Goal: Task Accomplishment & Management: Manage account settings

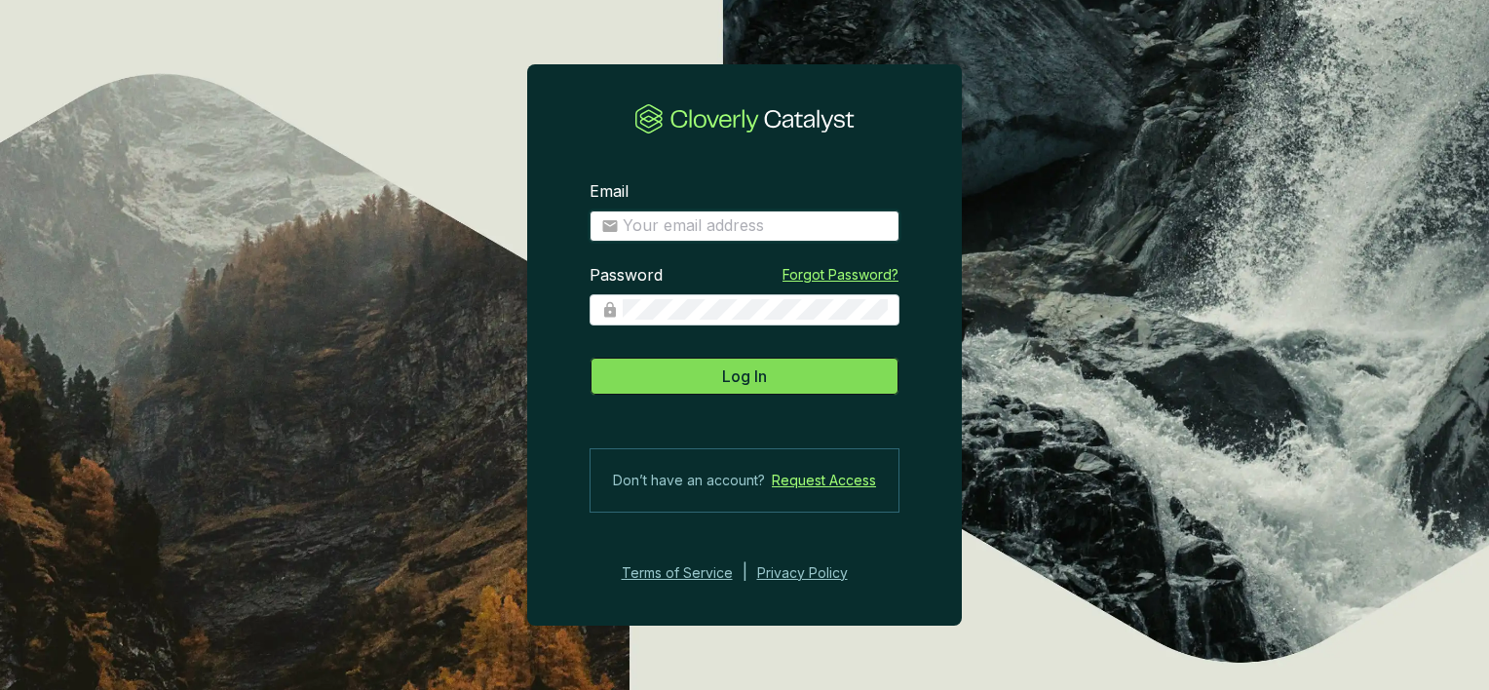
type input "jfare@soraterraenergy.com"
click at [620, 369] on button "Log In" at bounding box center [745, 376] width 310 height 39
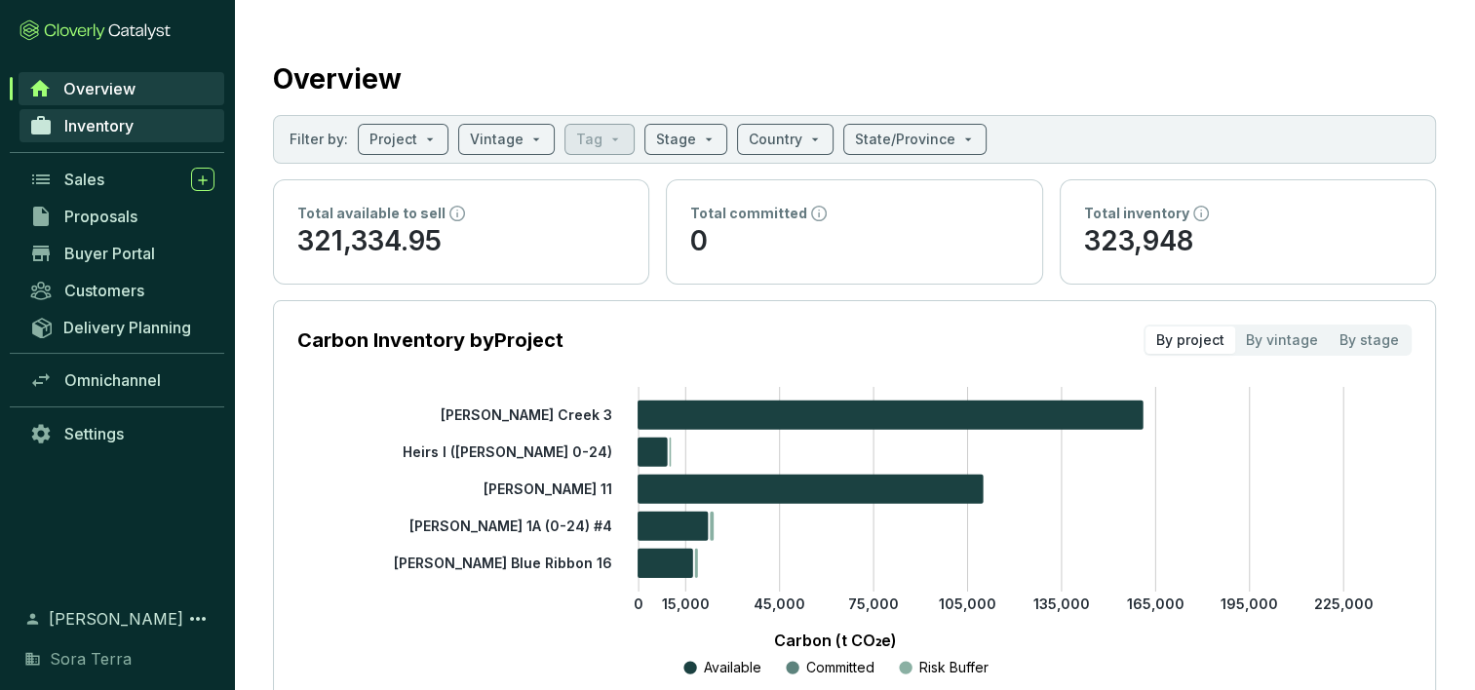
click at [90, 125] on span "Inventory" at bounding box center [98, 125] width 69 height 19
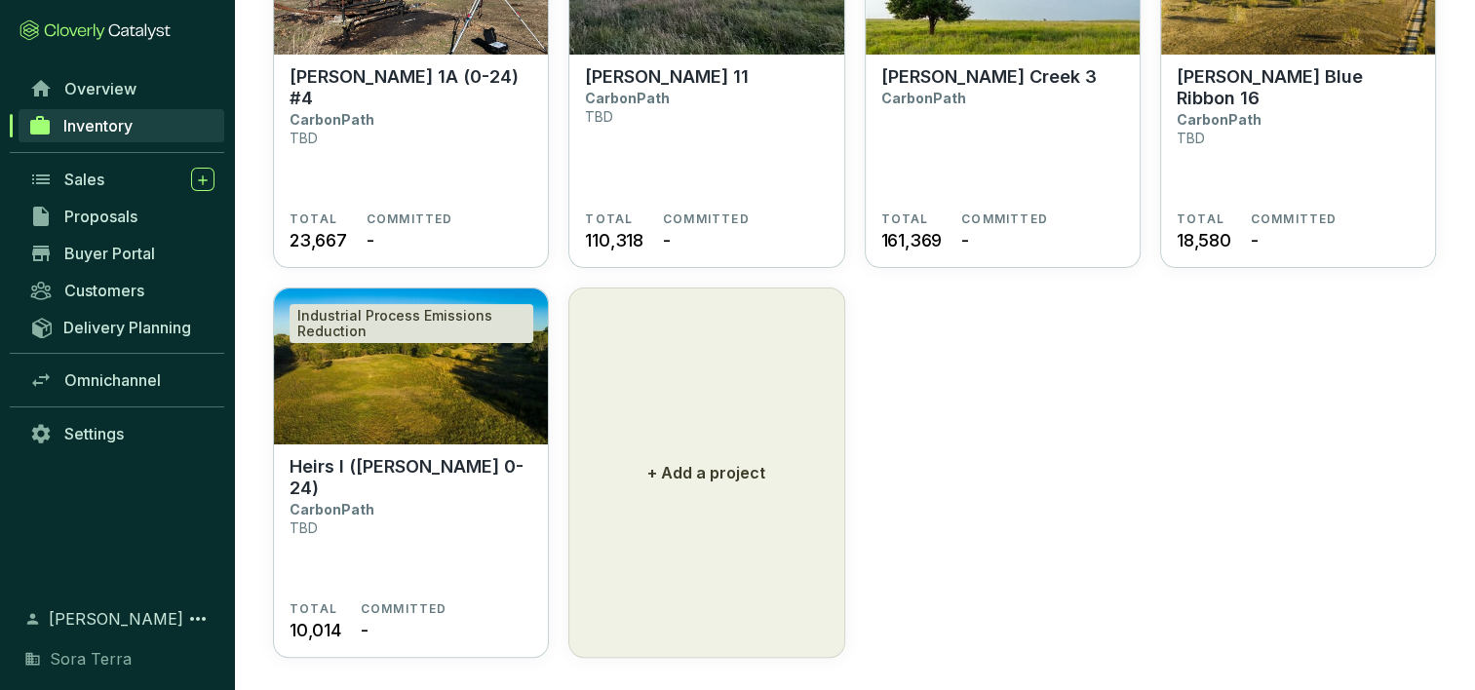
scroll to position [303, 0]
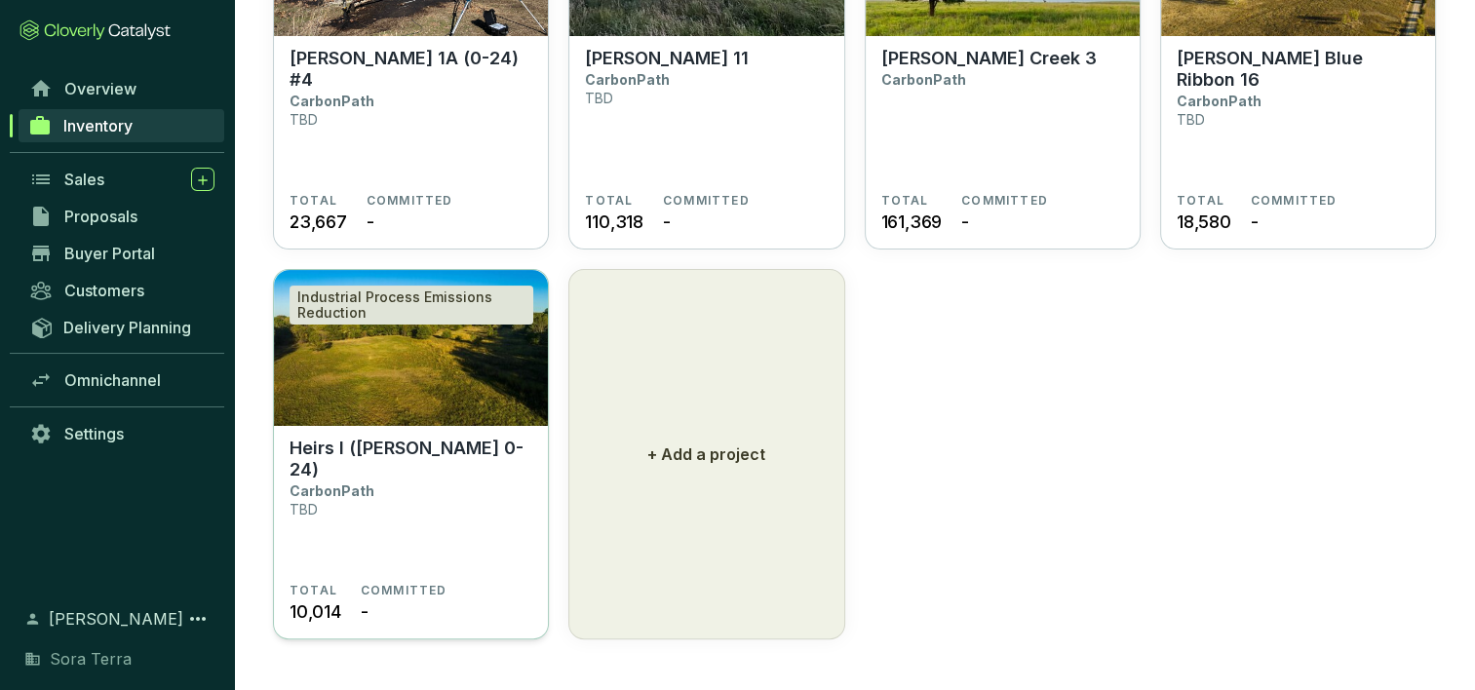
click at [352, 485] on section "Heirs I (Scudder 0-24) CarbonPath TBD" at bounding box center [410, 510] width 243 height 145
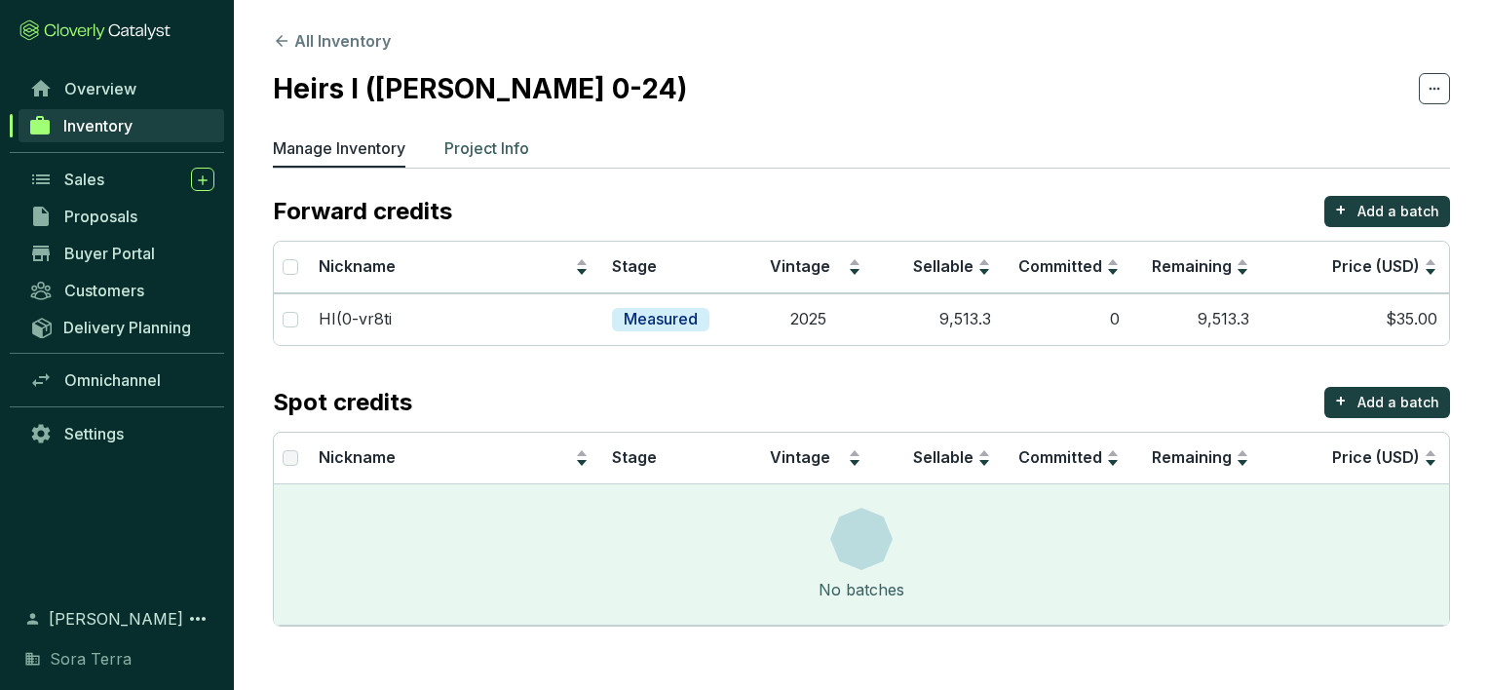
click at [464, 145] on p "Project Info" at bounding box center [486, 147] width 85 height 23
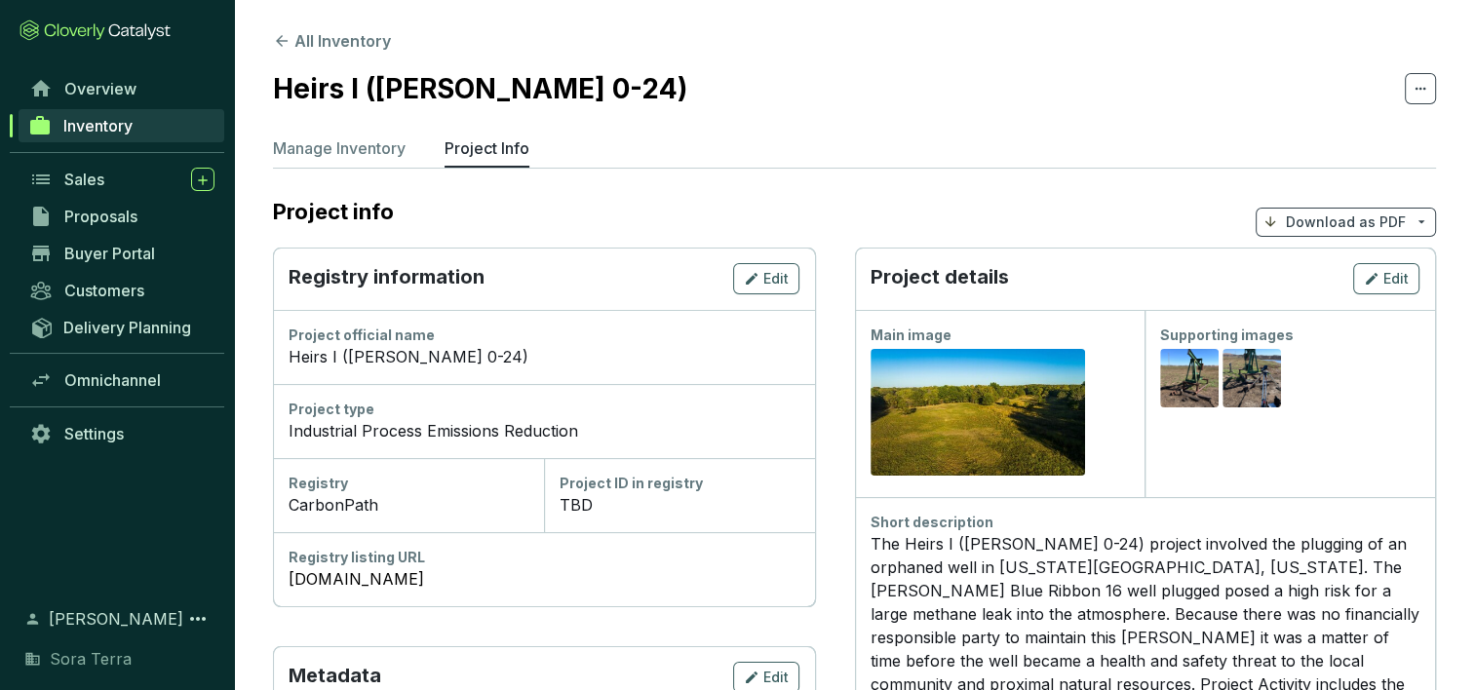
click at [589, 503] on div "TBD" at bounding box center [679, 504] width 240 height 23
click at [763, 276] on span "Edit" at bounding box center [775, 278] width 25 height 19
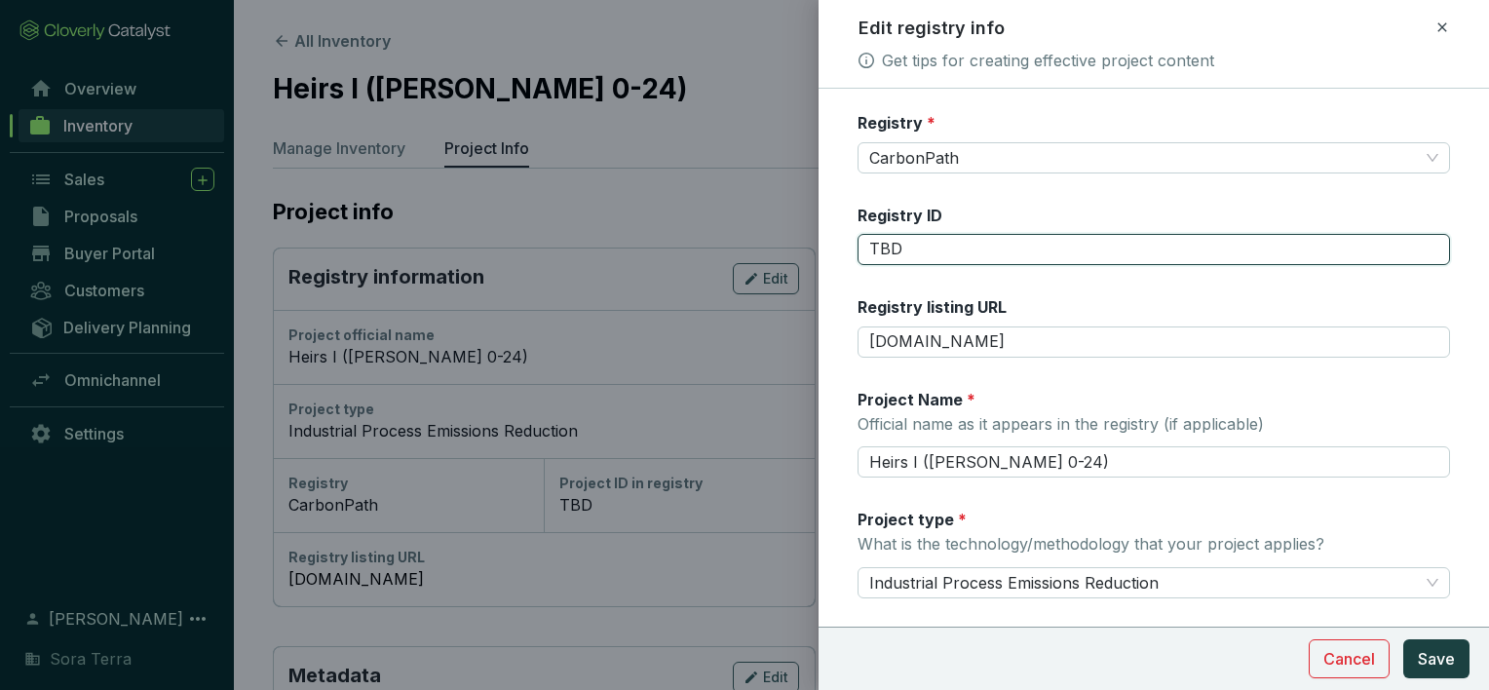
click at [905, 246] on input "TBD" at bounding box center [1154, 249] width 593 height 31
type input "T"
type input "[US_STATE] I"
click at [1443, 655] on span "Save" at bounding box center [1436, 658] width 37 height 23
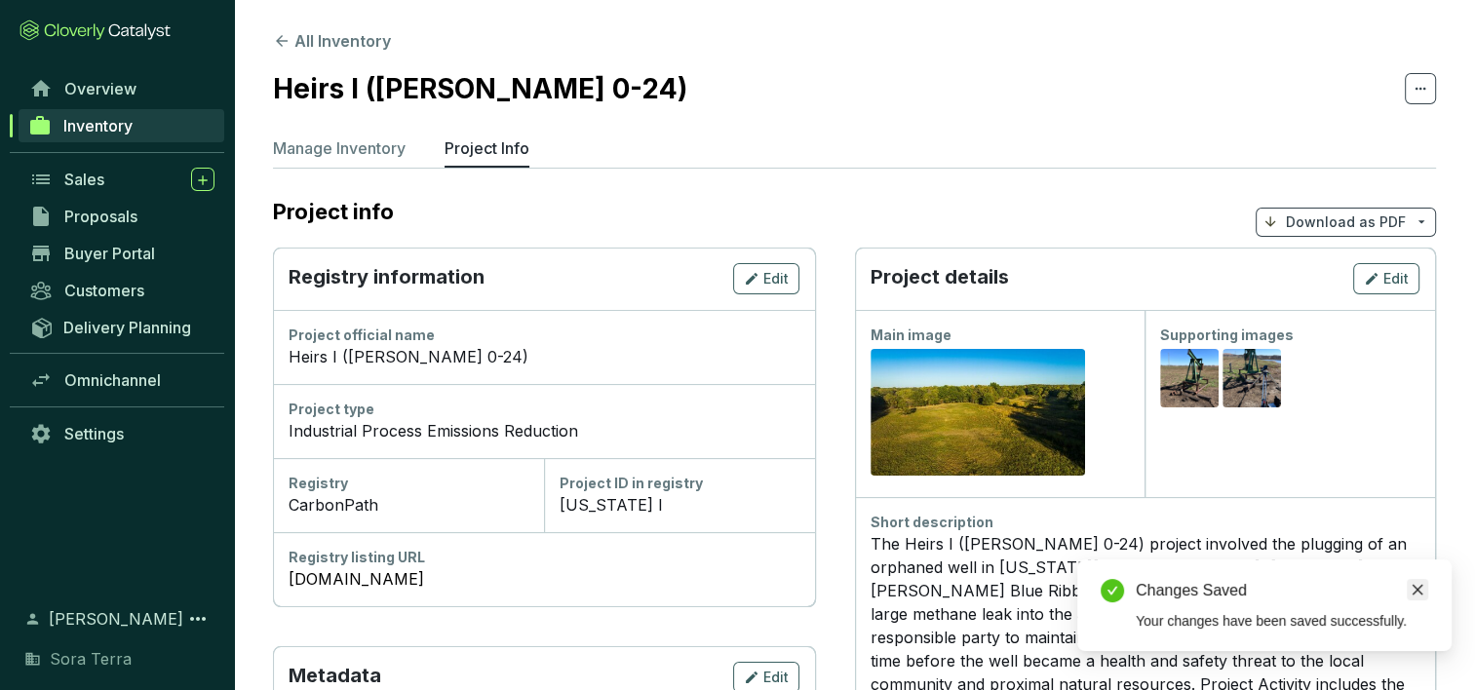
click at [1415, 592] on icon "close" at bounding box center [1417, 590] width 11 height 11
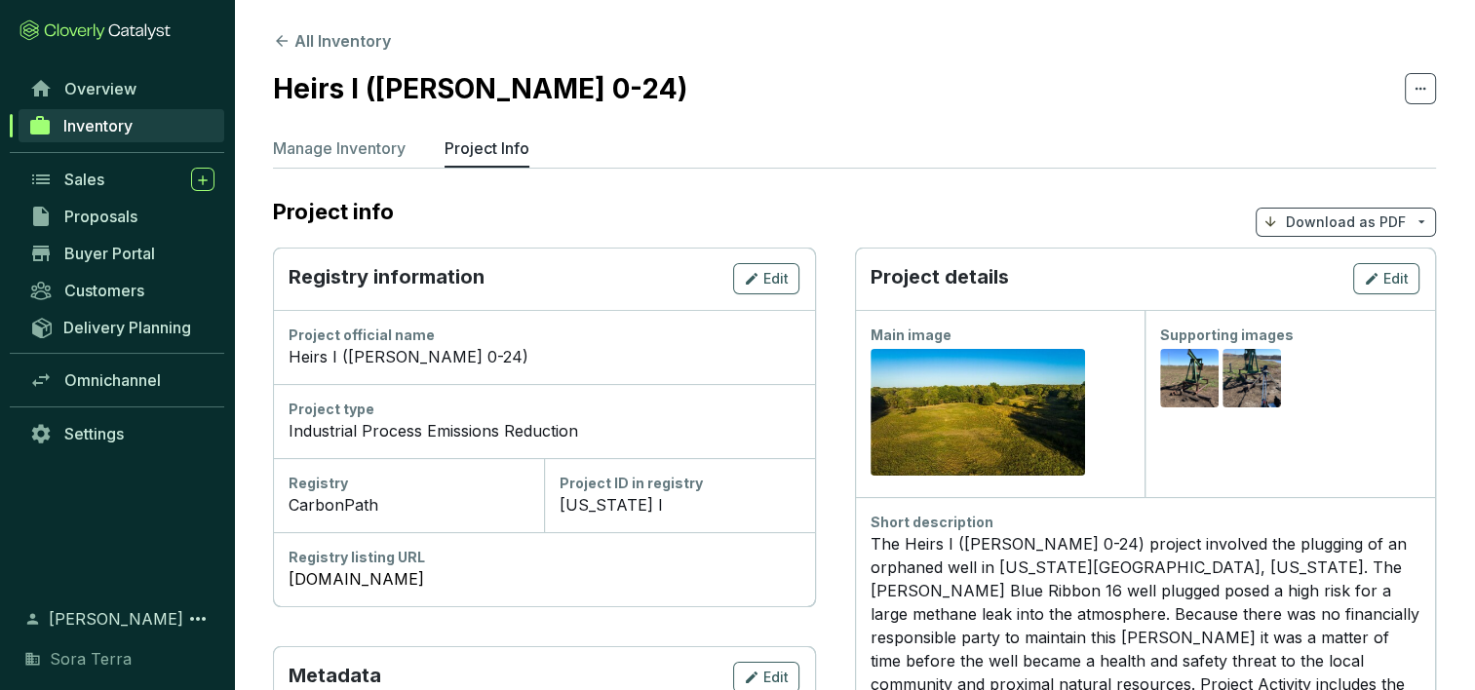
drag, startPoint x: 1474, startPoint y: 281, endPoint x: 1477, endPoint y: 305, distance: 24.5
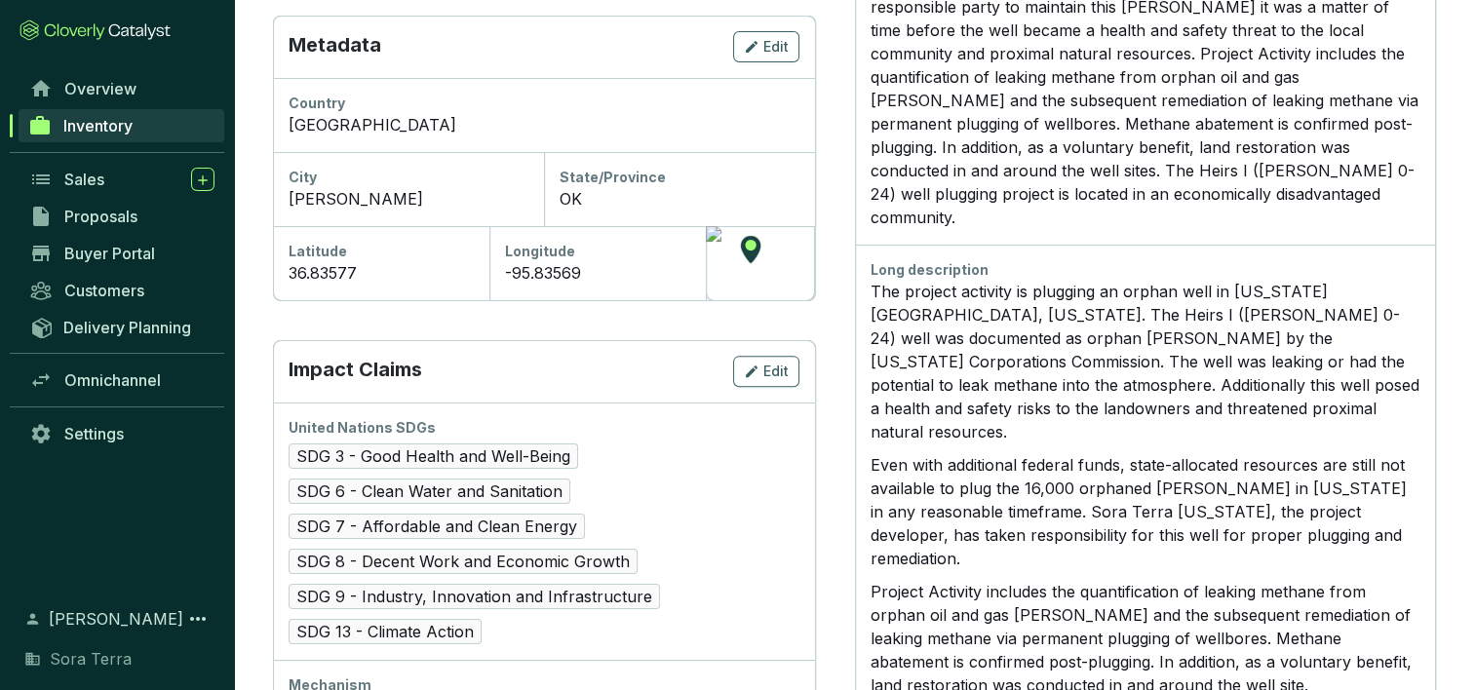
scroll to position [568, 0]
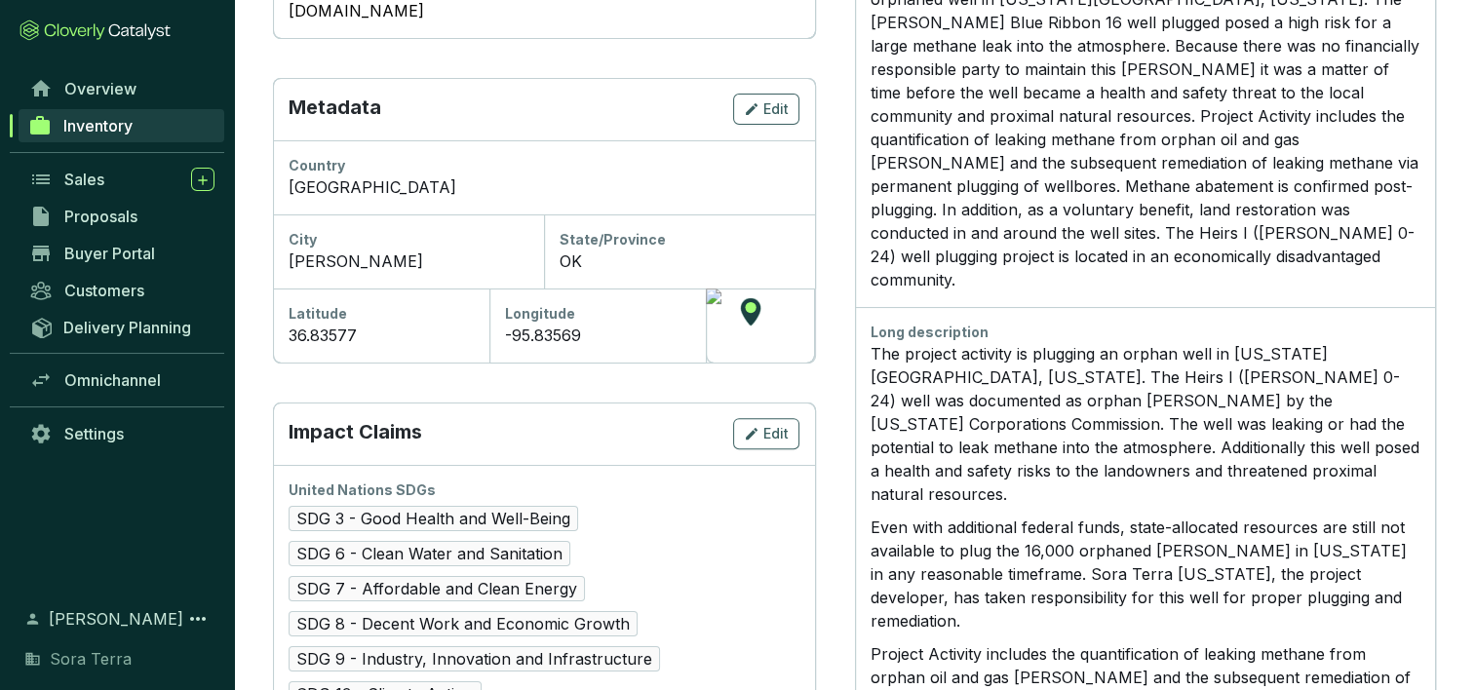
click at [1267, 403] on p "The project activity is plugging an orphan well in [US_STATE][GEOGRAPHIC_DATA],…" at bounding box center [1145, 424] width 550 height 164
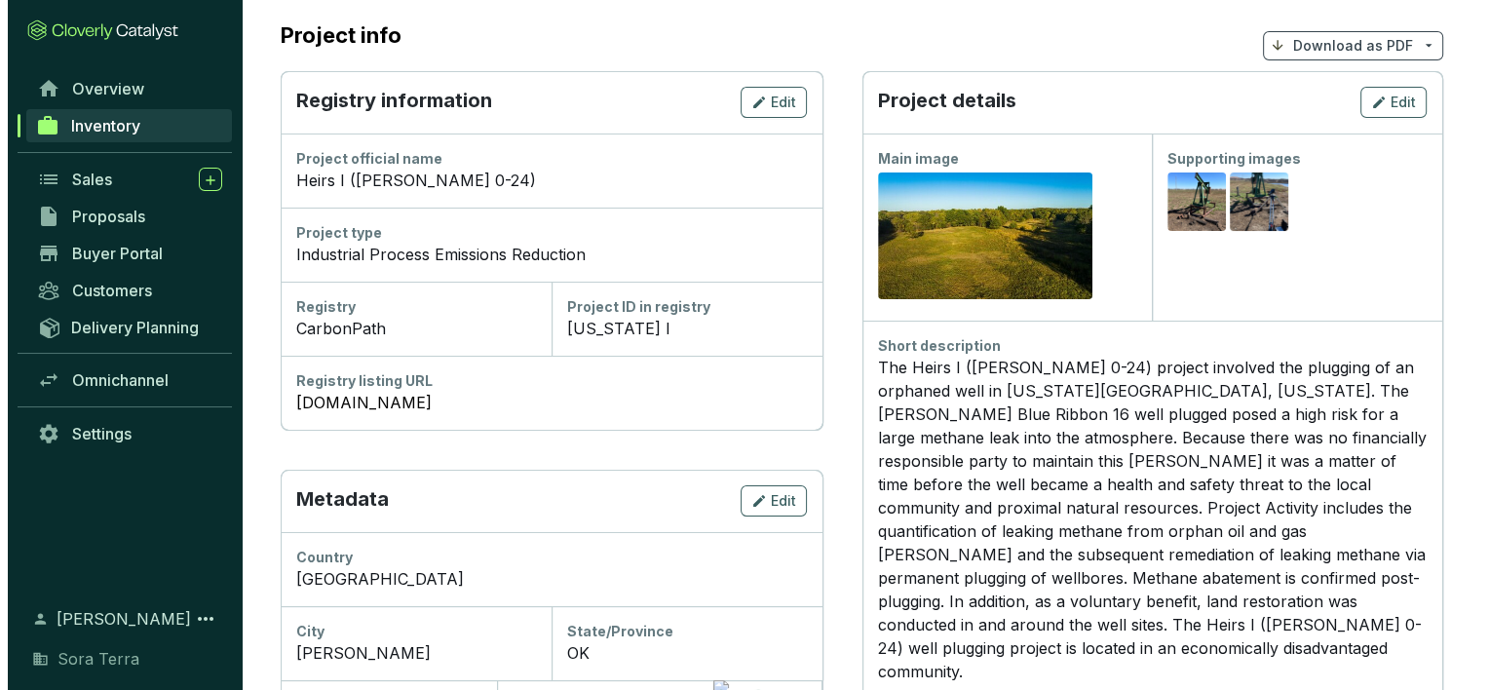
scroll to position [83, 0]
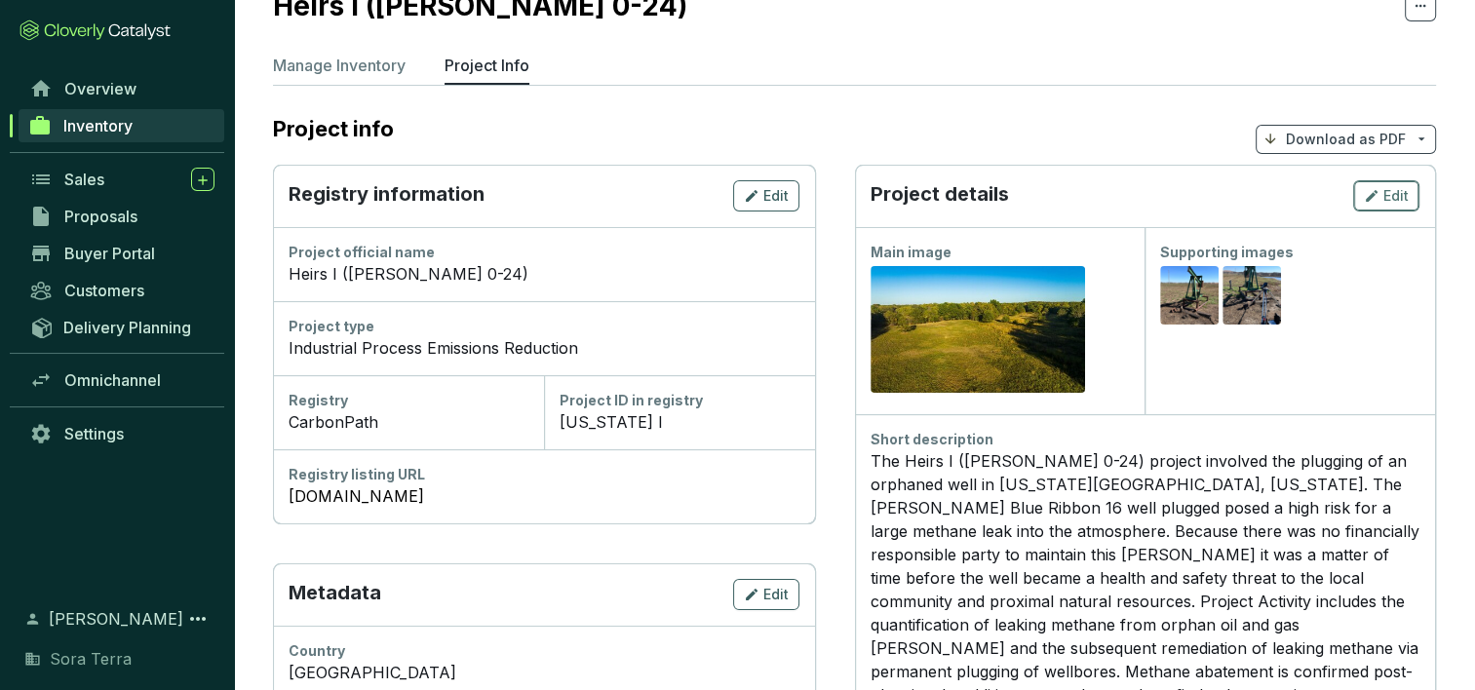
click at [1392, 192] on span "Edit" at bounding box center [1395, 195] width 25 height 19
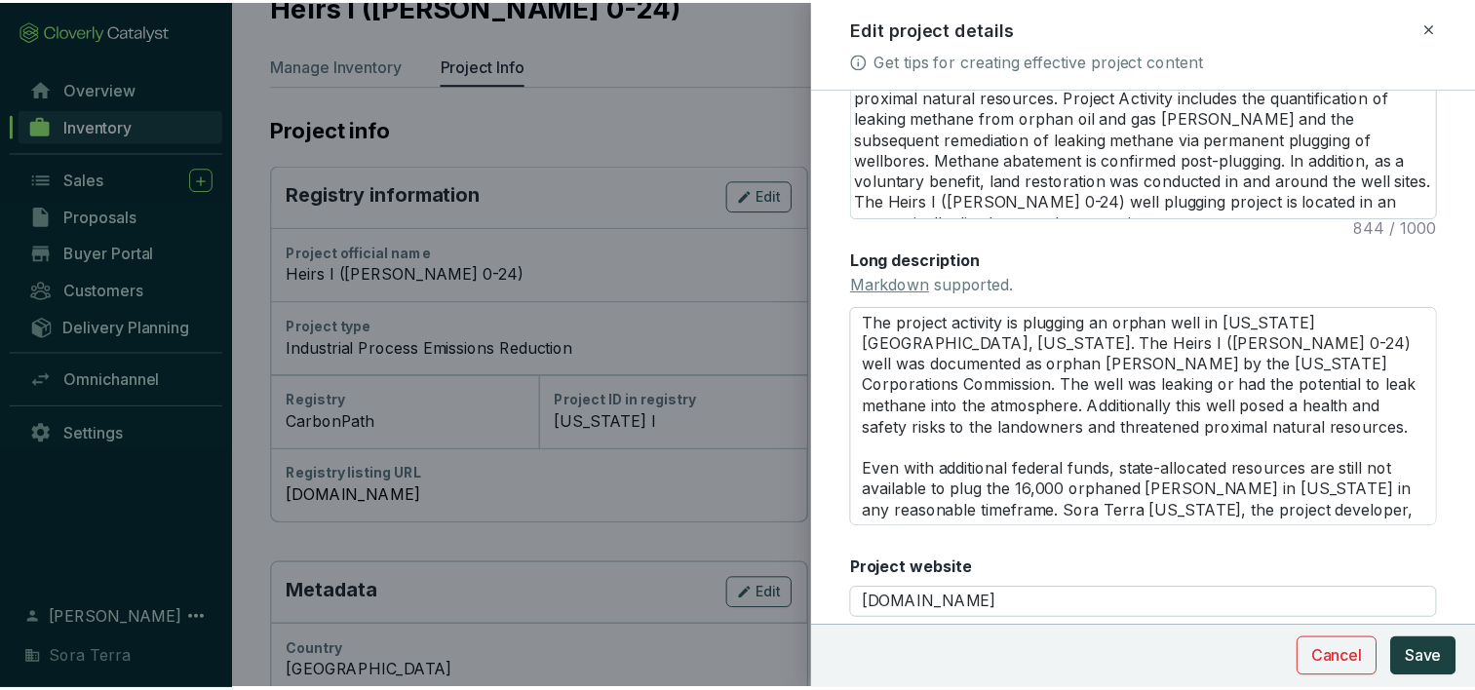
scroll to position [559, 0]
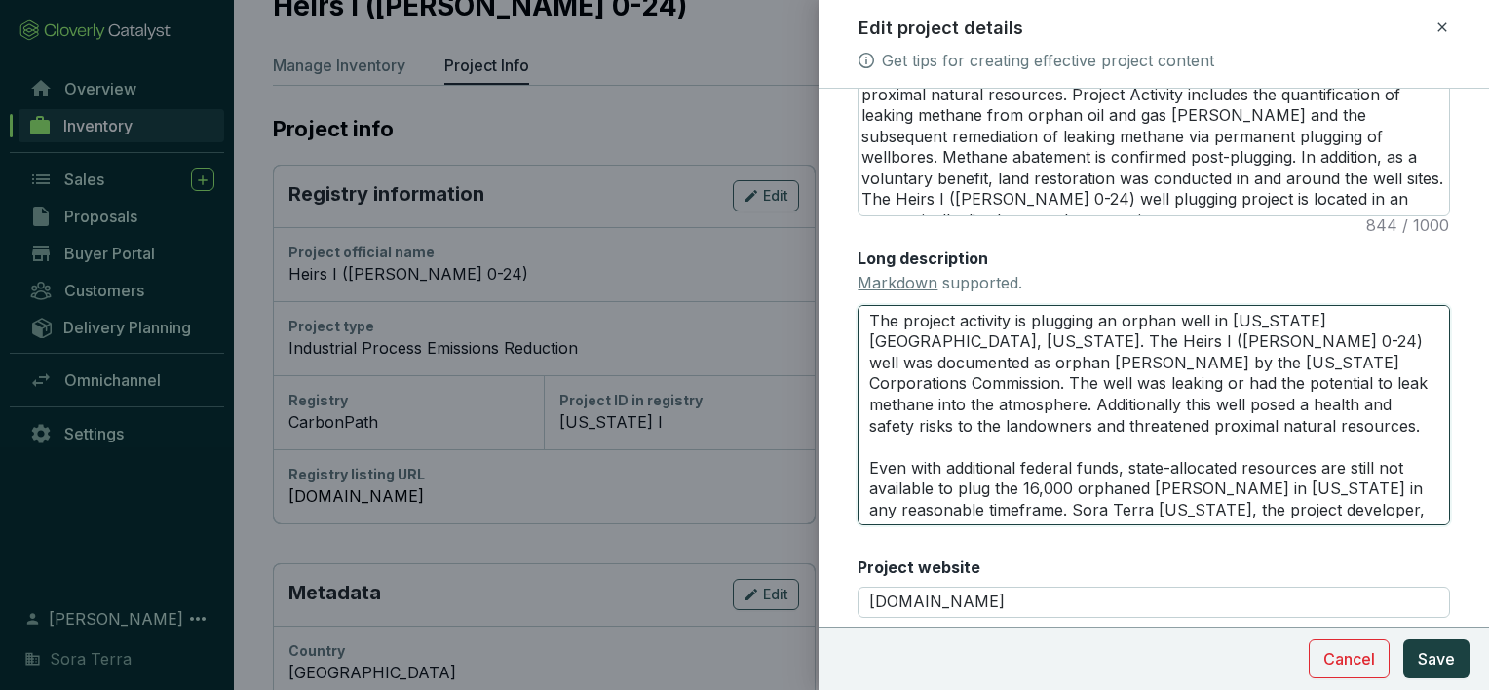
click at [1211, 336] on textarea "The project activity is plugging an orphan well in [US_STATE][GEOGRAPHIC_DATA],…" at bounding box center [1154, 415] width 593 height 220
type textarea "The project activity is plugging an orphan well [PERSON_NAME][US_STATE][GEOGRAP…"
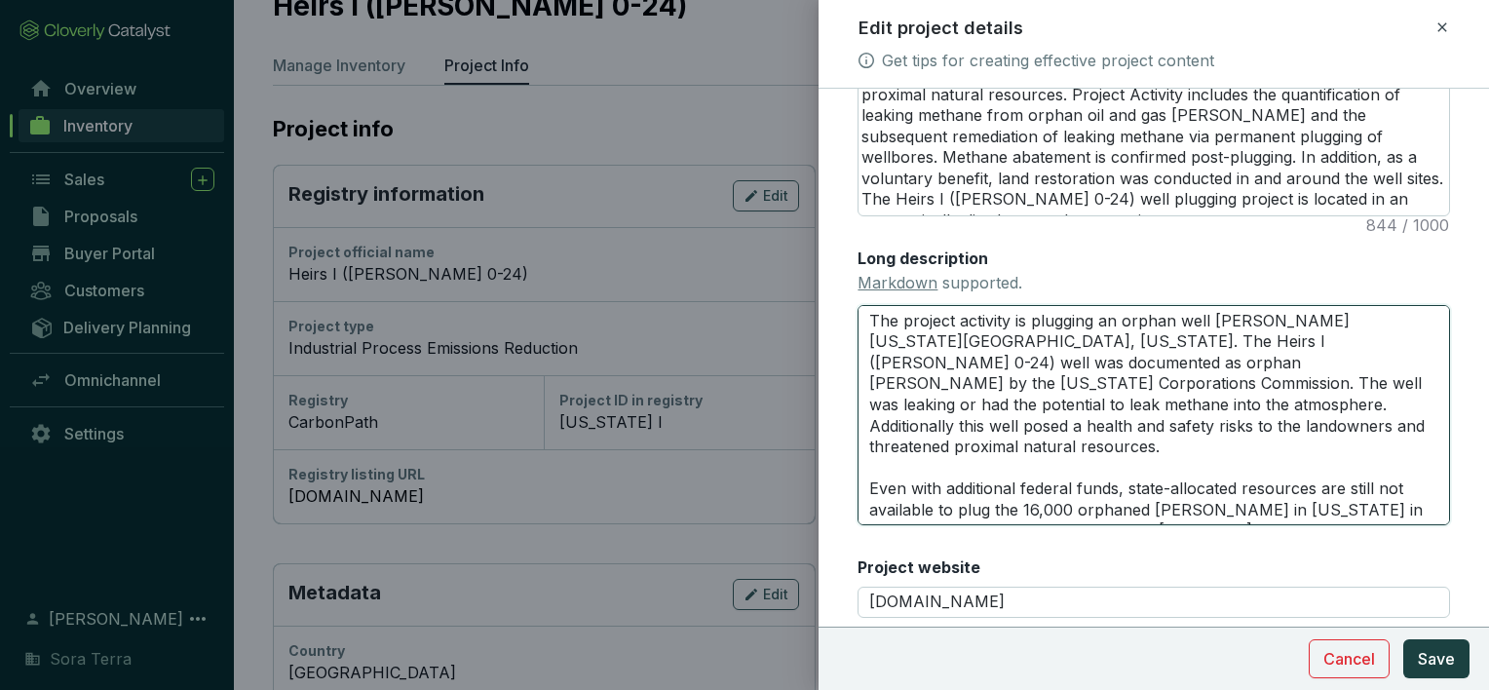
type textarea "The project activity is plugging an orphan well loin [US_STATE][GEOGRAPHIC_DATA…"
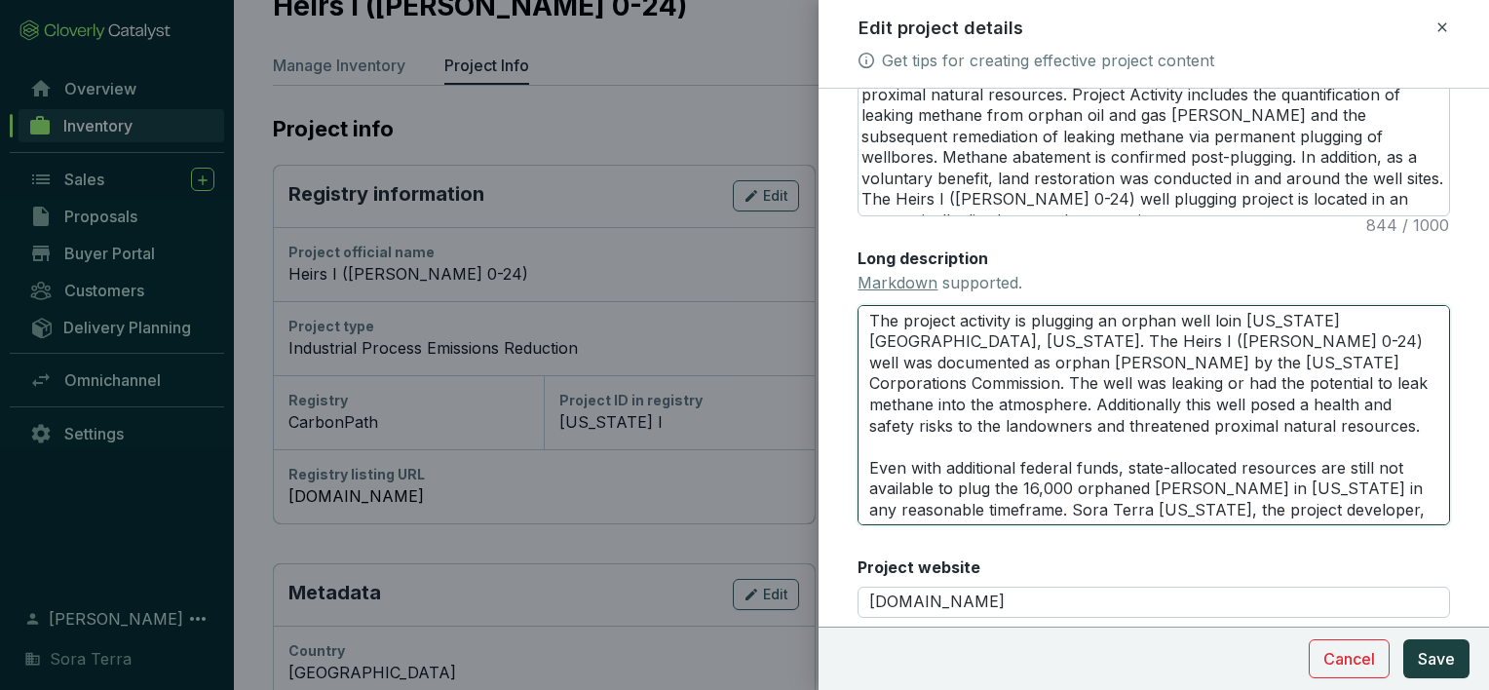
type textarea "The project activity is plugging an orphan well locin [US_STATE][GEOGRAPHIC_DAT…"
type textarea "The project activity is plugging an orphan well locain [US_STATE][GEOGRAPHIC_DA…"
type textarea "The project activity is plugging an orphan well locatin [US_STATE][GEOGRAPHIC_D…"
type textarea "The project activity is plugging an orphan well locatein [US_STATE][GEOGRAPHIC_…"
type textarea "The project activity is plugging an orphan well locatedin [US_STATE][GEOGRAPHIC…"
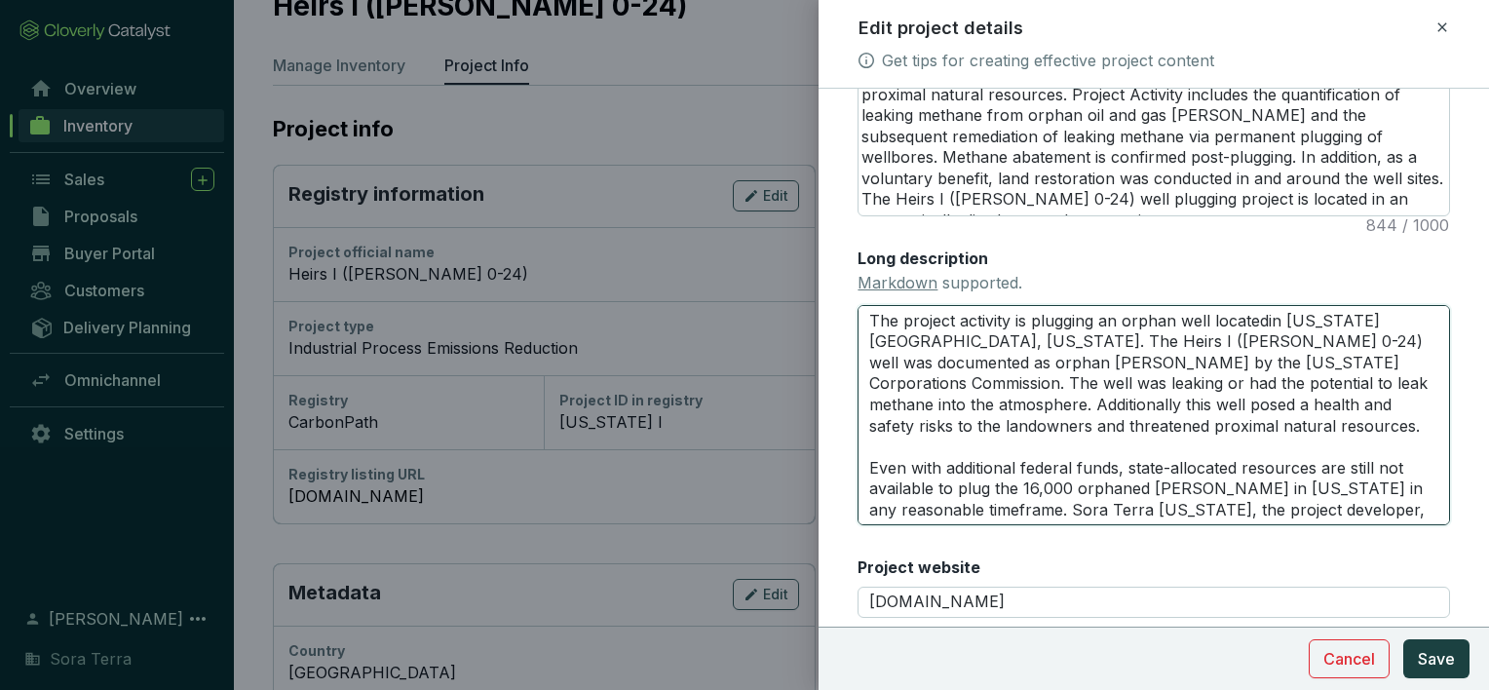
type textarea "The project activity is plugging an orphan well located in [US_STATE][GEOGRAPHI…"
type textarea "The project activity is plugging an orphan well located oin [US_STATE][GEOGRAPH…"
type textarea "The project activity is plugging an orphan well located onin [US_STATE][GEOGRAP…"
type textarea "The project activity is plugging an orphan well located on in [US_STATE][GEOGRA…"
type textarea "The project activity is plugging an orphan well located on ain [US_STATE][GEOGR…"
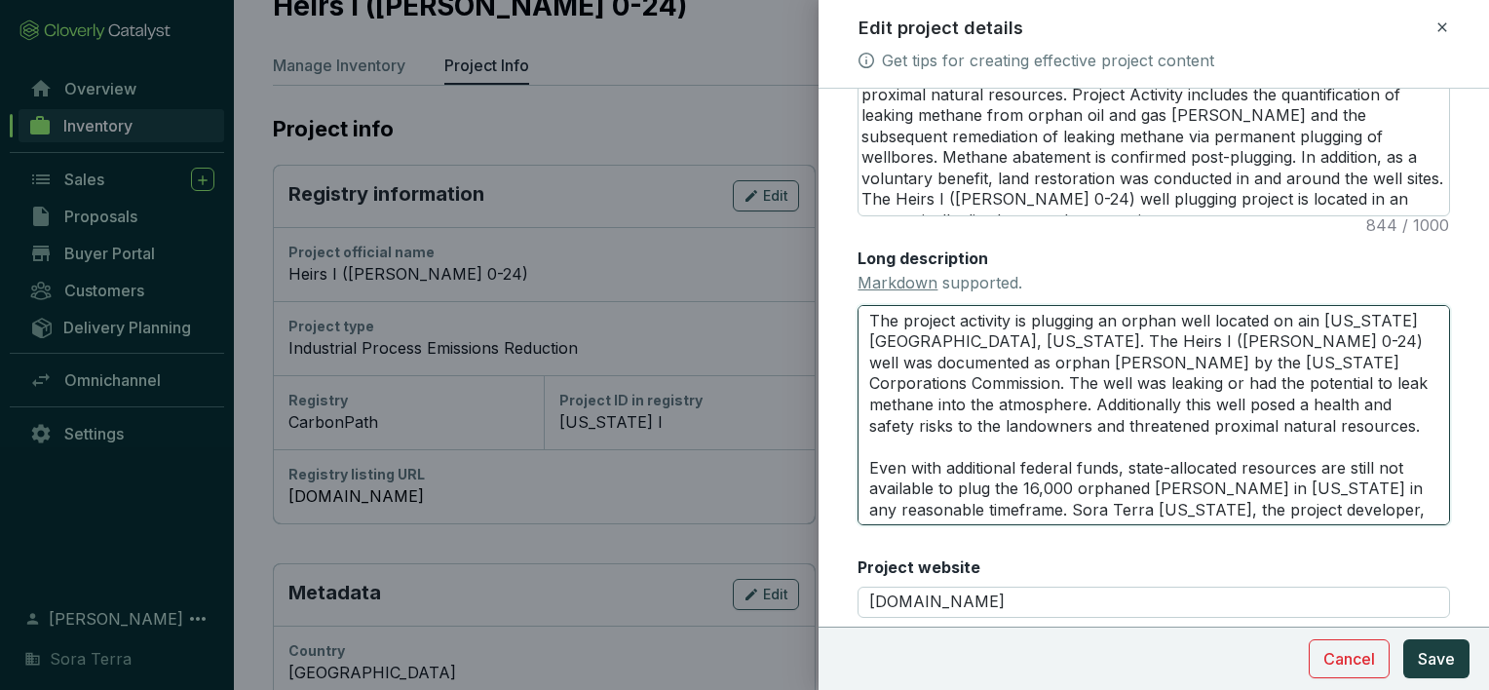
type textarea "The project activity is plugging an orphan well located on in [US_STATE][GEOGRA…"
type textarea "The project activity is plugging an orphan well located onin [US_STATE][GEOGRAP…"
type textarea "The project activity is plugging an orphan well located oin [US_STATE][GEOGRAPH…"
type textarea "The project activity is plugging an orphan well located in [US_STATE][GEOGRAPHI…"
type textarea "The project activity is plugging an orphan well locatedin [US_STATE][GEOGRAPHIC…"
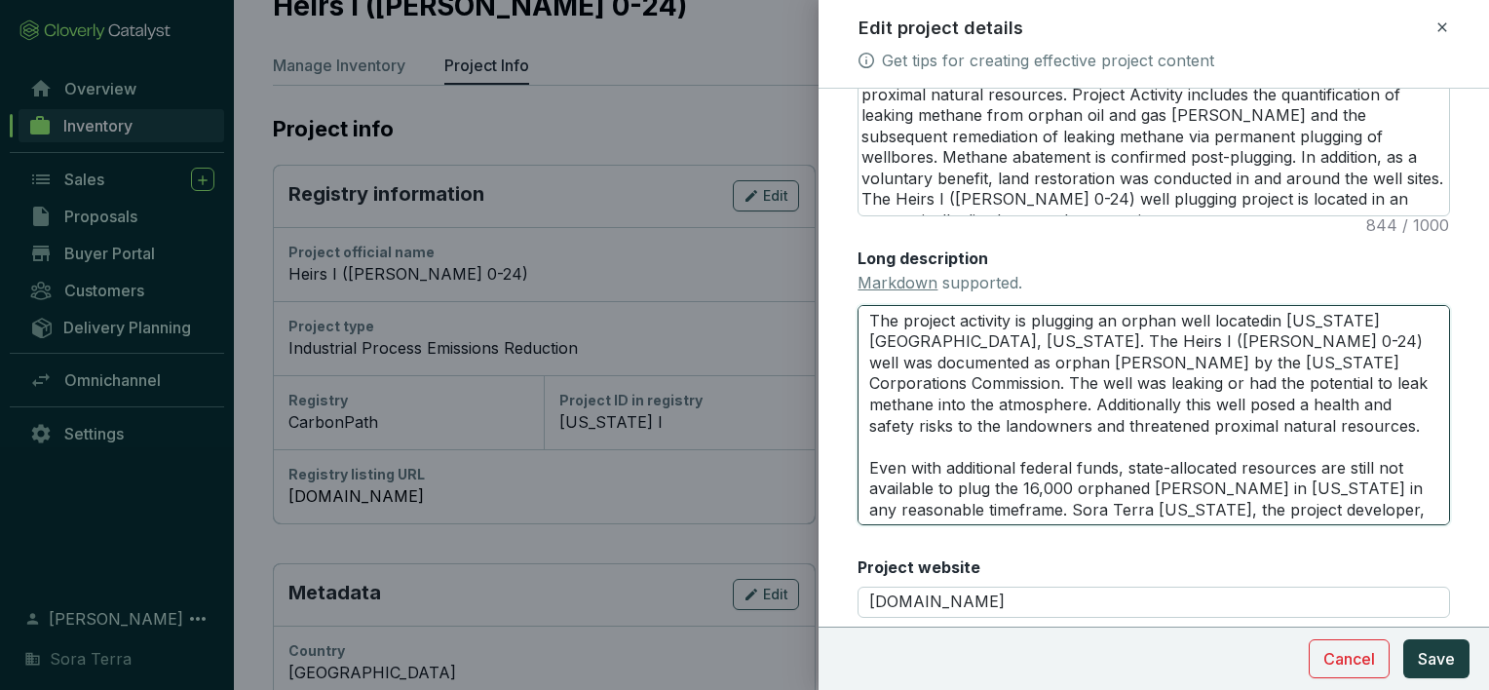
type textarea "The project activity is plugging an orphan well locatein [US_STATE][GEOGRAPHIC_…"
type textarea "The project activity is plugging an orphan well locatin [US_STATE][GEOGRAPHIC_D…"
type textarea "The project activity is plugging an orphan well locain [US_STATE][GEOGRAPHIC_DA…"
type textarea "The project activity is plugging an orphan well locin [US_STATE][GEOGRAPHIC_DAT…"
type textarea "The project activity is plugging an orphan well loin [US_STATE][GEOGRAPHIC_DATA…"
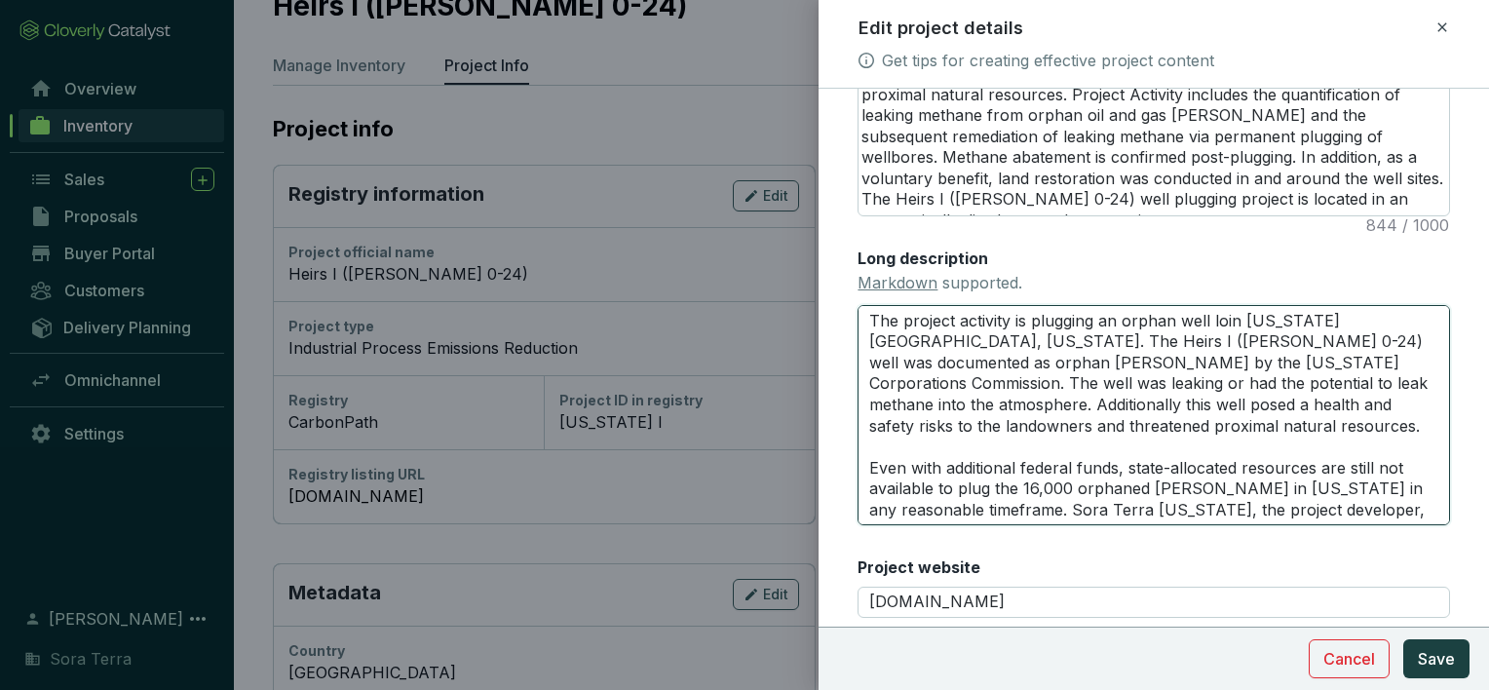
type textarea "The project activity is plugging an orphan well [PERSON_NAME][US_STATE][GEOGRAP…"
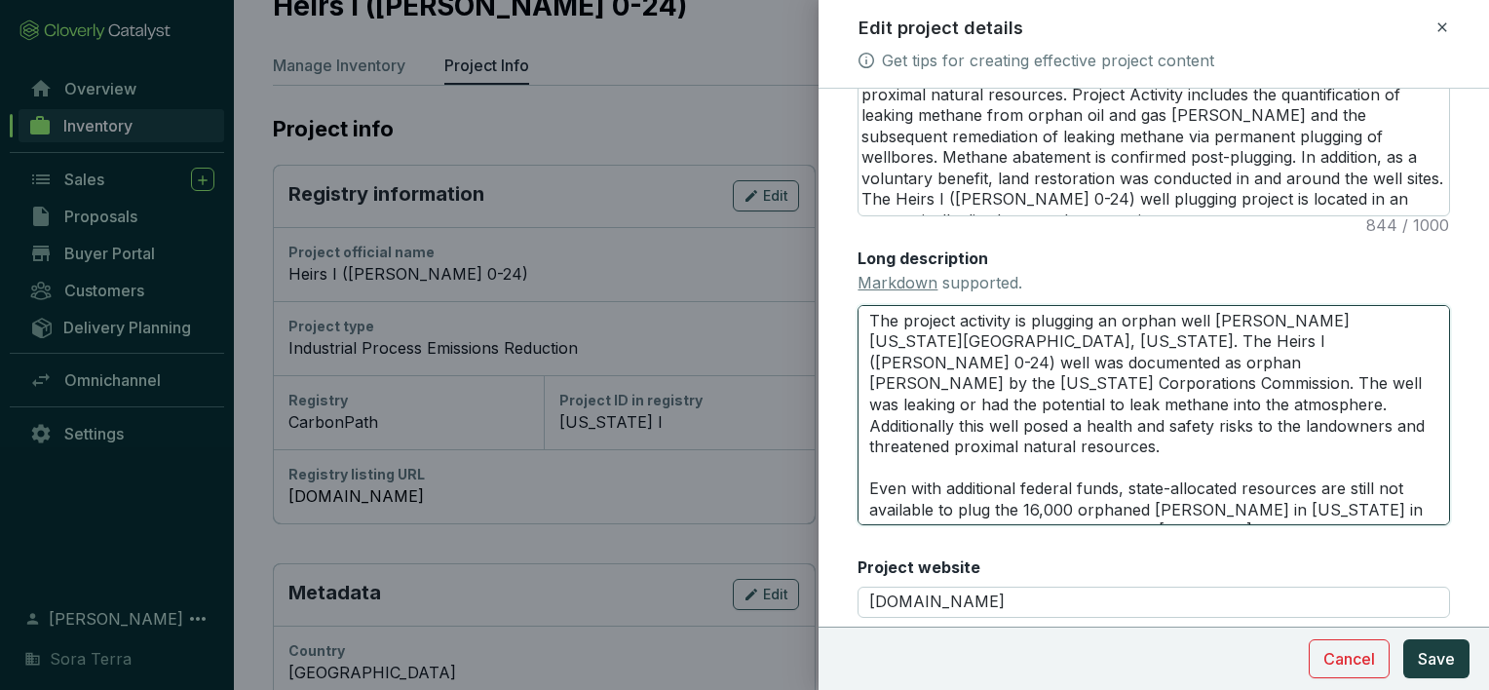
type textarea "The project activity is plugging an orphan well in [US_STATE][GEOGRAPHIC_DATA],…"
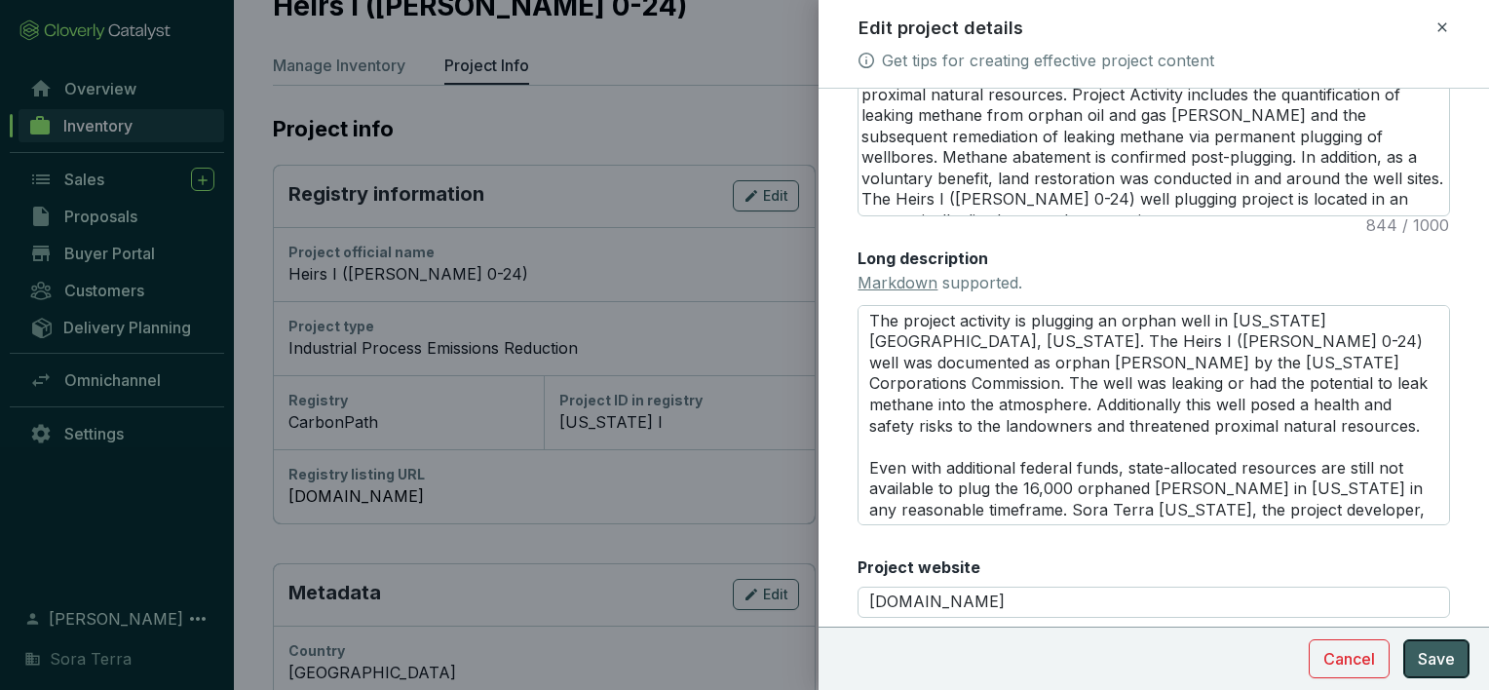
click at [1431, 656] on span "Save" at bounding box center [1436, 658] width 37 height 23
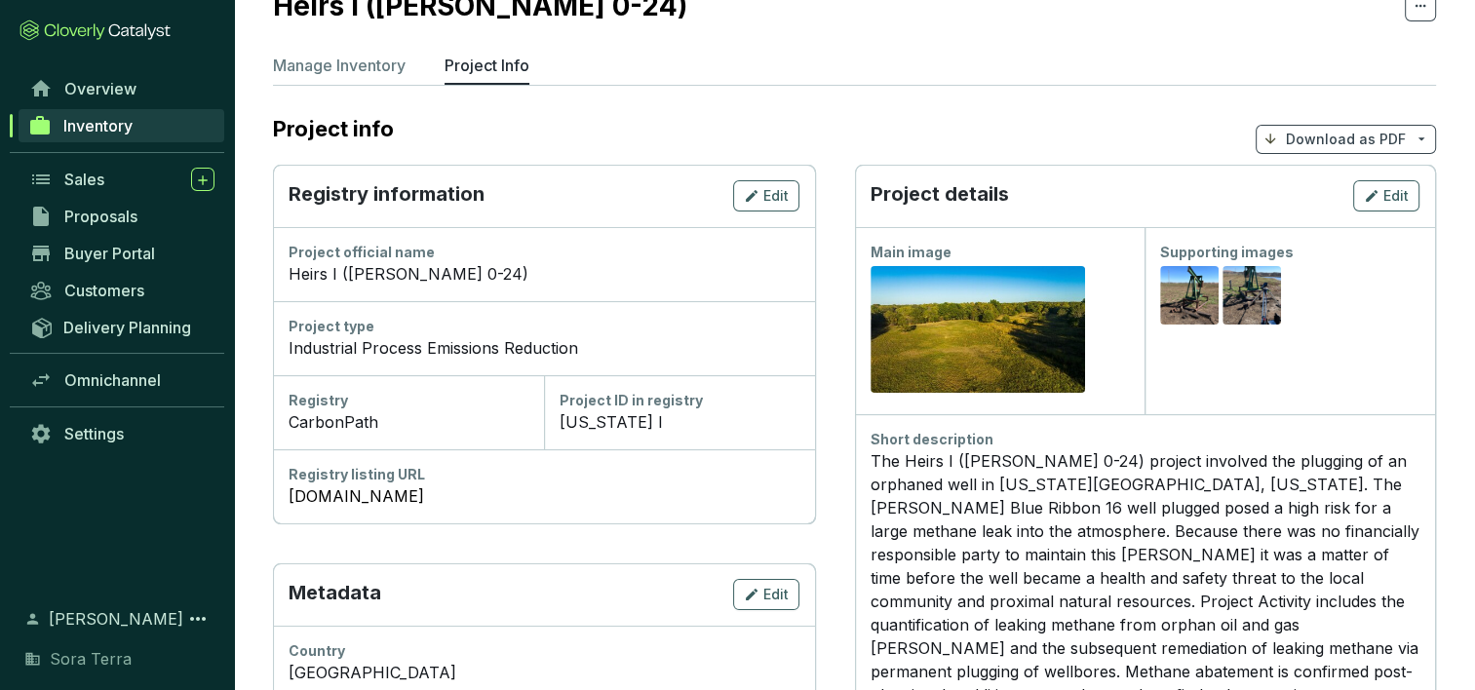
click at [1306, 136] on p "Download as PDF" at bounding box center [1345, 139] width 120 height 19
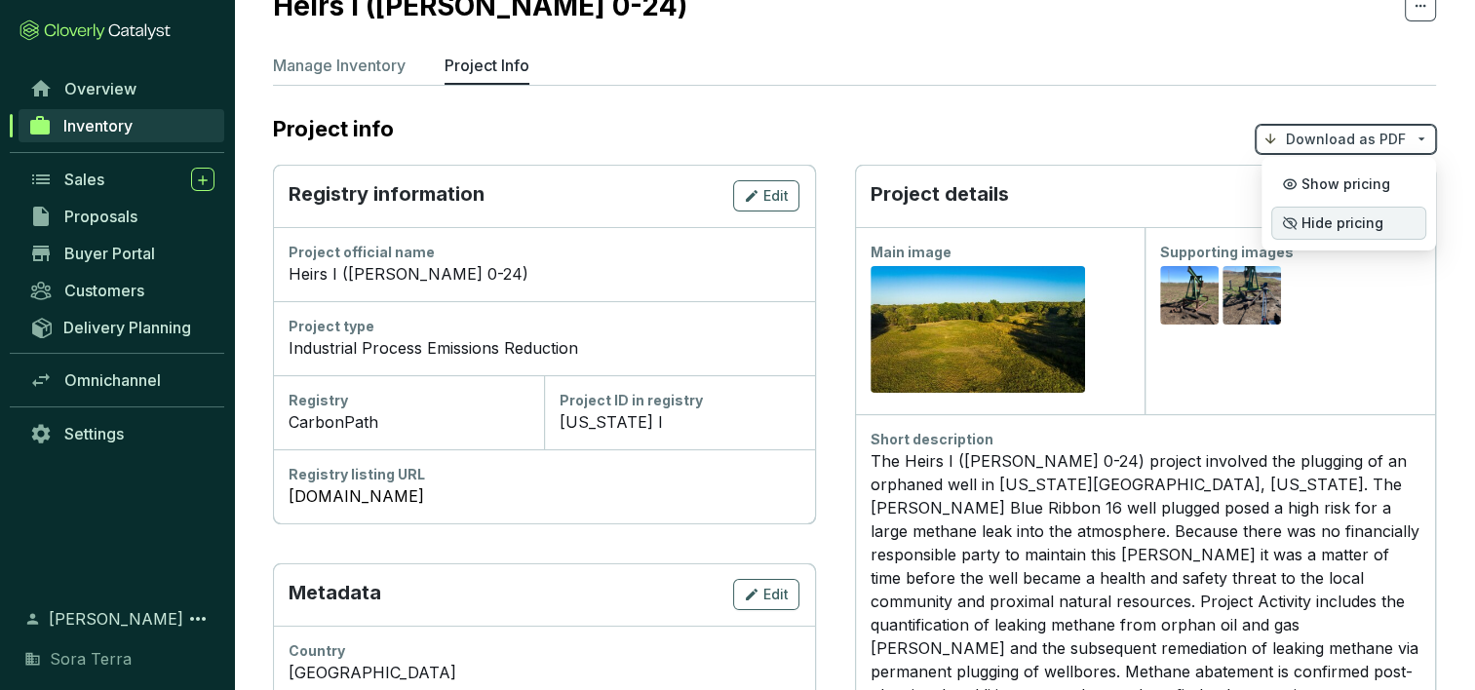
click at [1312, 224] on span "Hide pricing" at bounding box center [1342, 223] width 82 height 16
